Goal: Check status: Check status

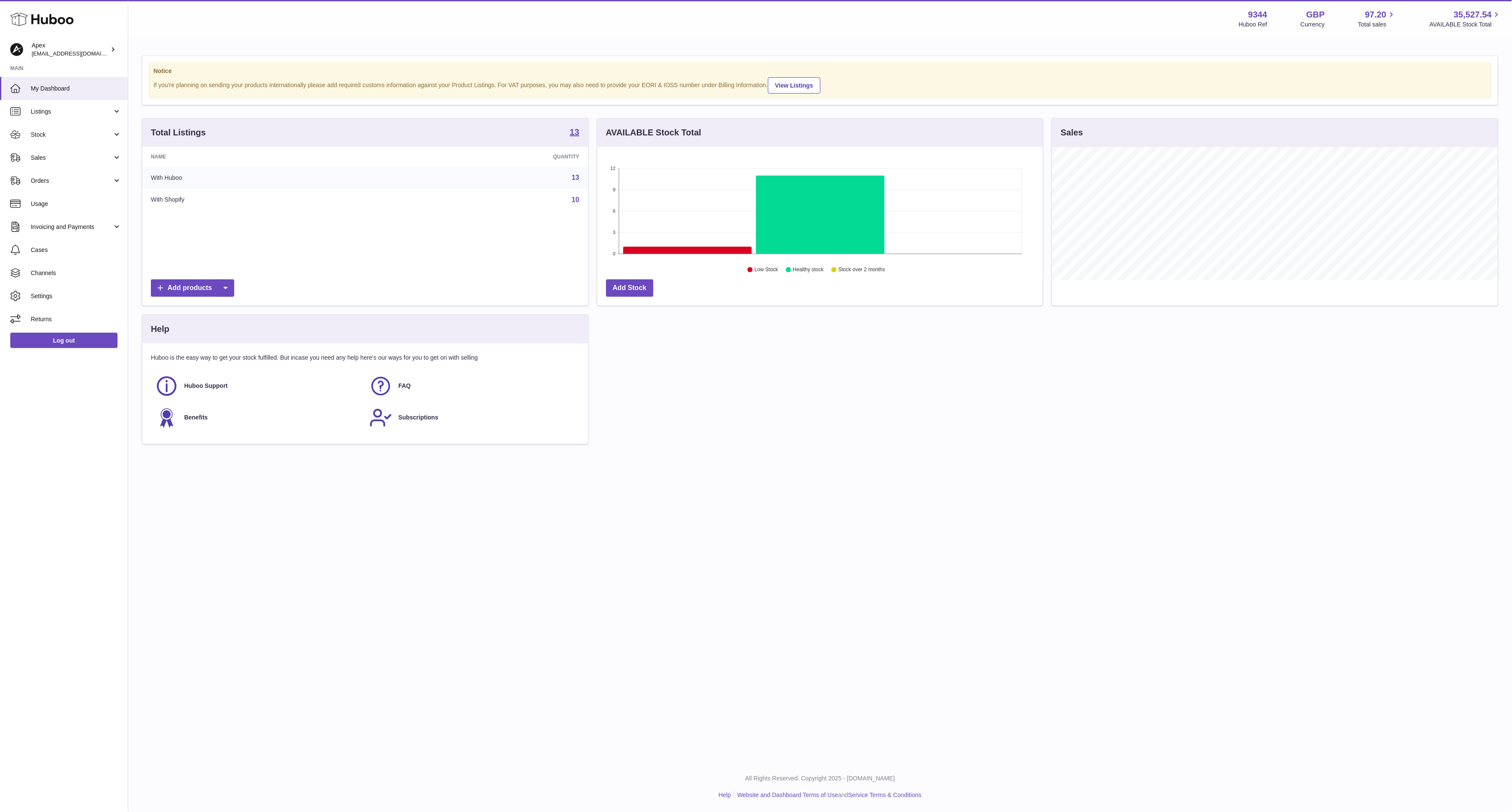
scroll to position [133, 446]
click at [49, 128] on link "Stock" at bounding box center [64, 134] width 128 height 23
click at [46, 148] on link "Stock" at bounding box center [64, 157] width 128 height 21
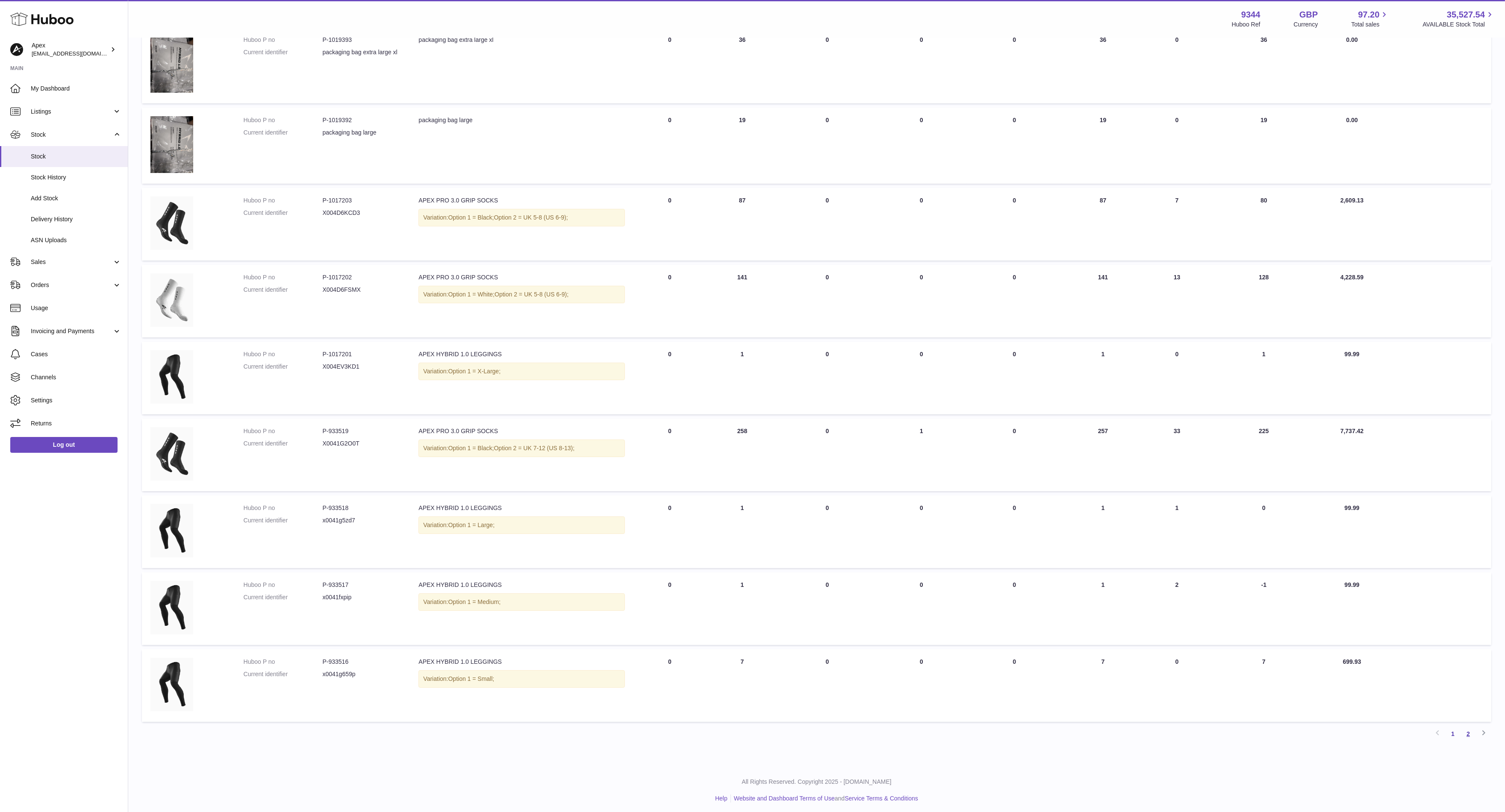
click at [1467, 731] on link "2" at bounding box center [1468, 734] width 15 height 15
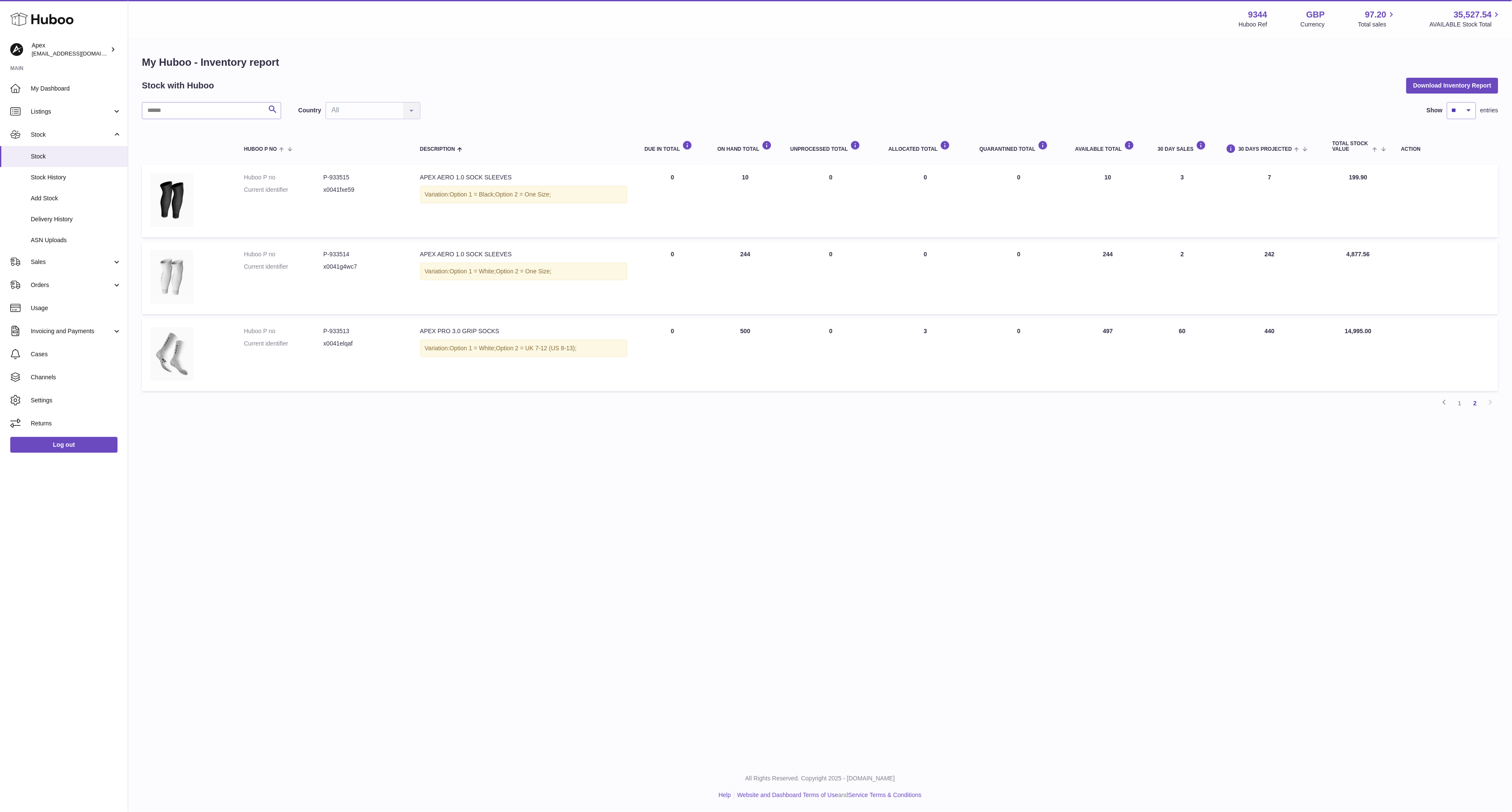
drag, startPoint x: 723, startPoint y: 253, endPoint x: 730, endPoint y: 252, distance: 7.1
click at [730, 252] on td "ON HAND Total 244" at bounding box center [745, 278] width 73 height 73
click at [721, 255] on td "ON HAND Total 244" at bounding box center [745, 278] width 73 height 73
drag, startPoint x: 720, startPoint y: 254, endPoint x: 730, endPoint y: 254, distance: 10.0
click at [730, 254] on td "ON HAND Total 244" at bounding box center [745, 278] width 73 height 73
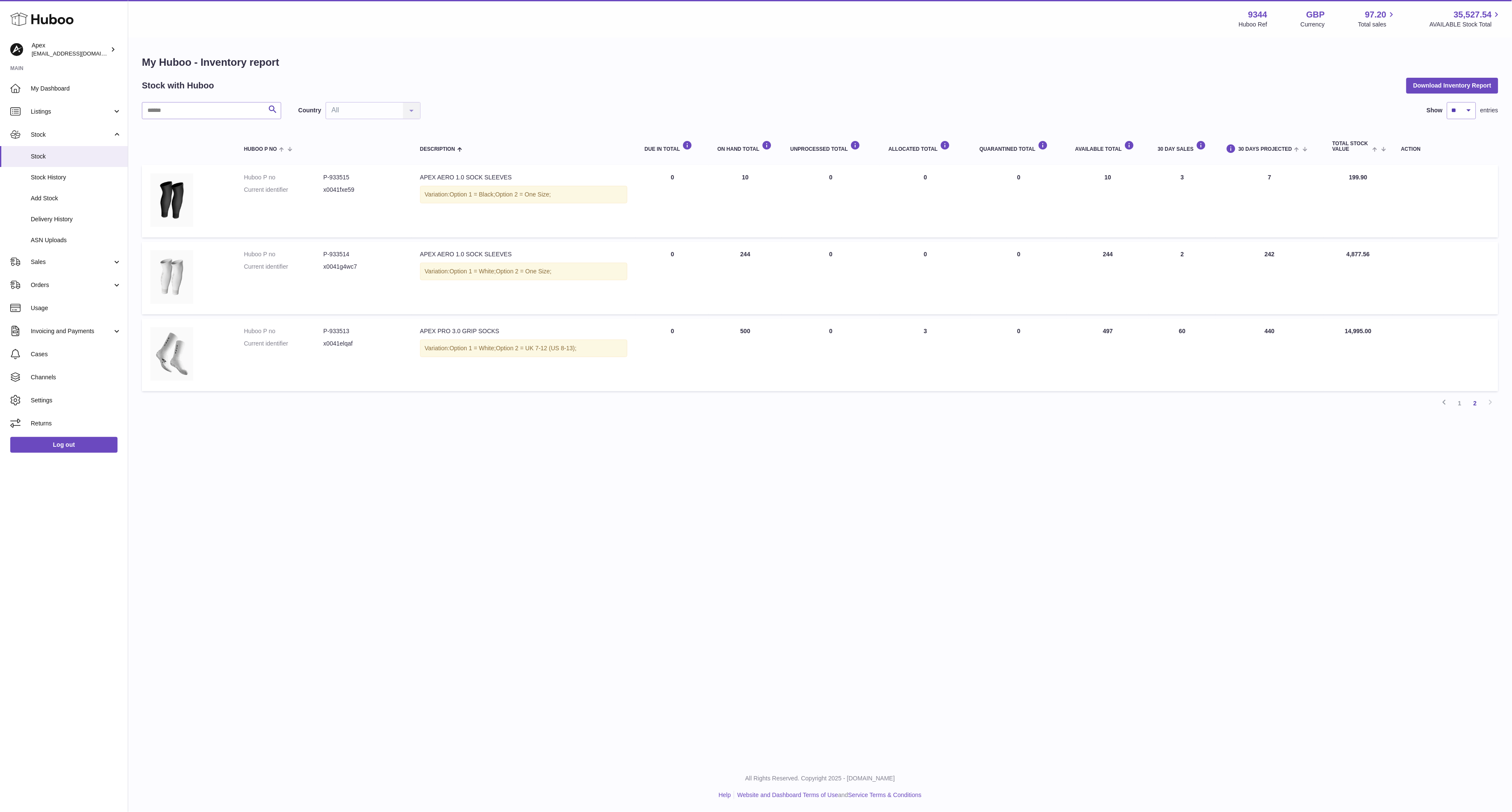
click at [730, 254] on td "ON HAND Total 244" at bounding box center [745, 278] width 73 height 73
drag, startPoint x: 730, startPoint y: 254, endPoint x: 720, endPoint y: 255, distance: 10.0
click at [720, 255] on td "ON HAND Total 244" at bounding box center [745, 278] width 73 height 73
click at [728, 258] on td "ON HAND Total 244" at bounding box center [745, 278] width 73 height 73
drag, startPoint x: 730, startPoint y: 255, endPoint x: 714, endPoint y: 254, distance: 16.0
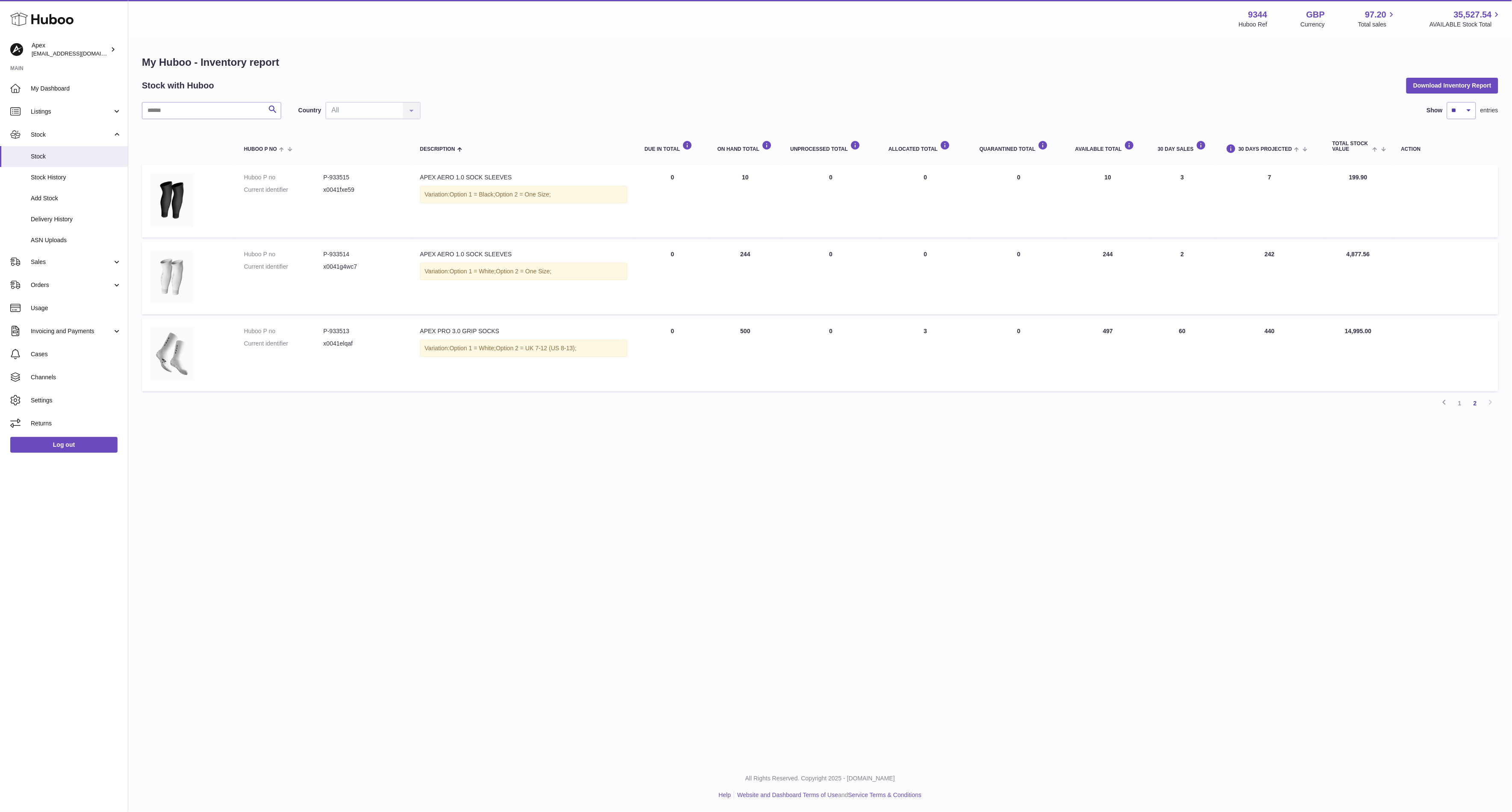
click at [714, 254] on td "ON HAND Total 244" at bounding box center [745, 278] width 73 height 73
